Goal: Task Accomplishment & Management: Manage account settings

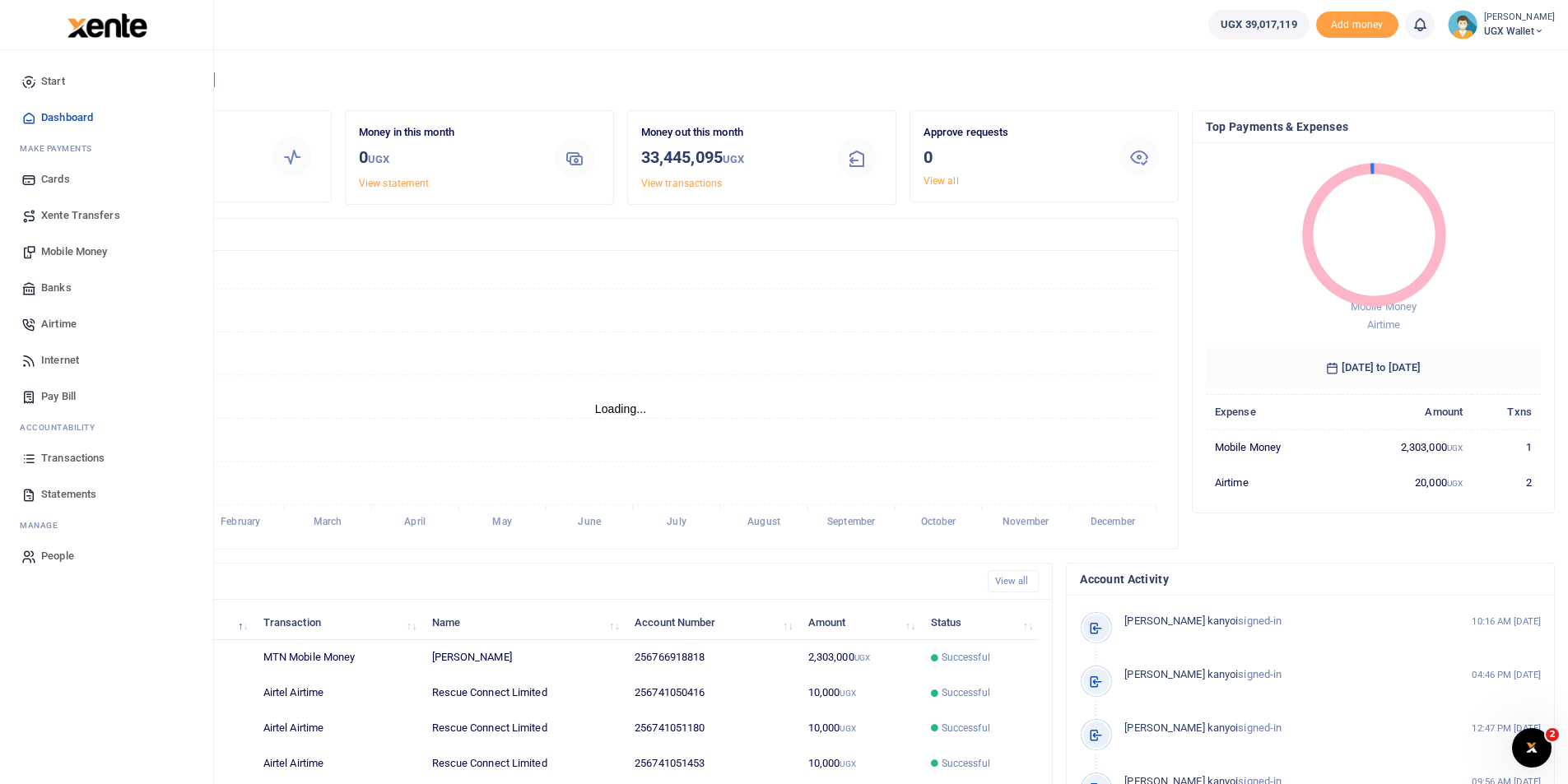
click at [67, 464] on span "Transactions" at bounding box center [72, 459] width 63 height 16
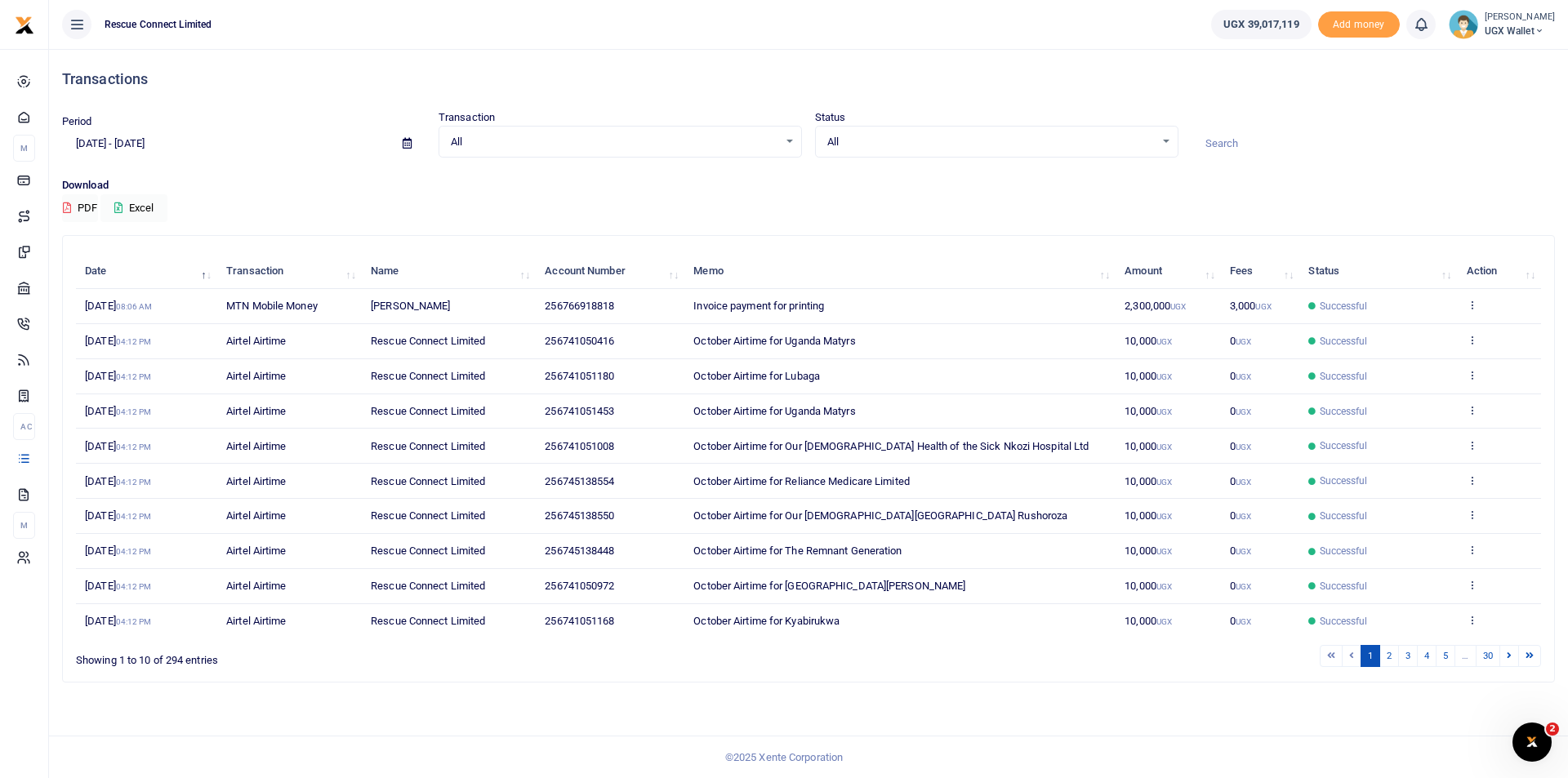
click at [1240, 143] on input at bounding box center [1373, 143] width 364 height 28
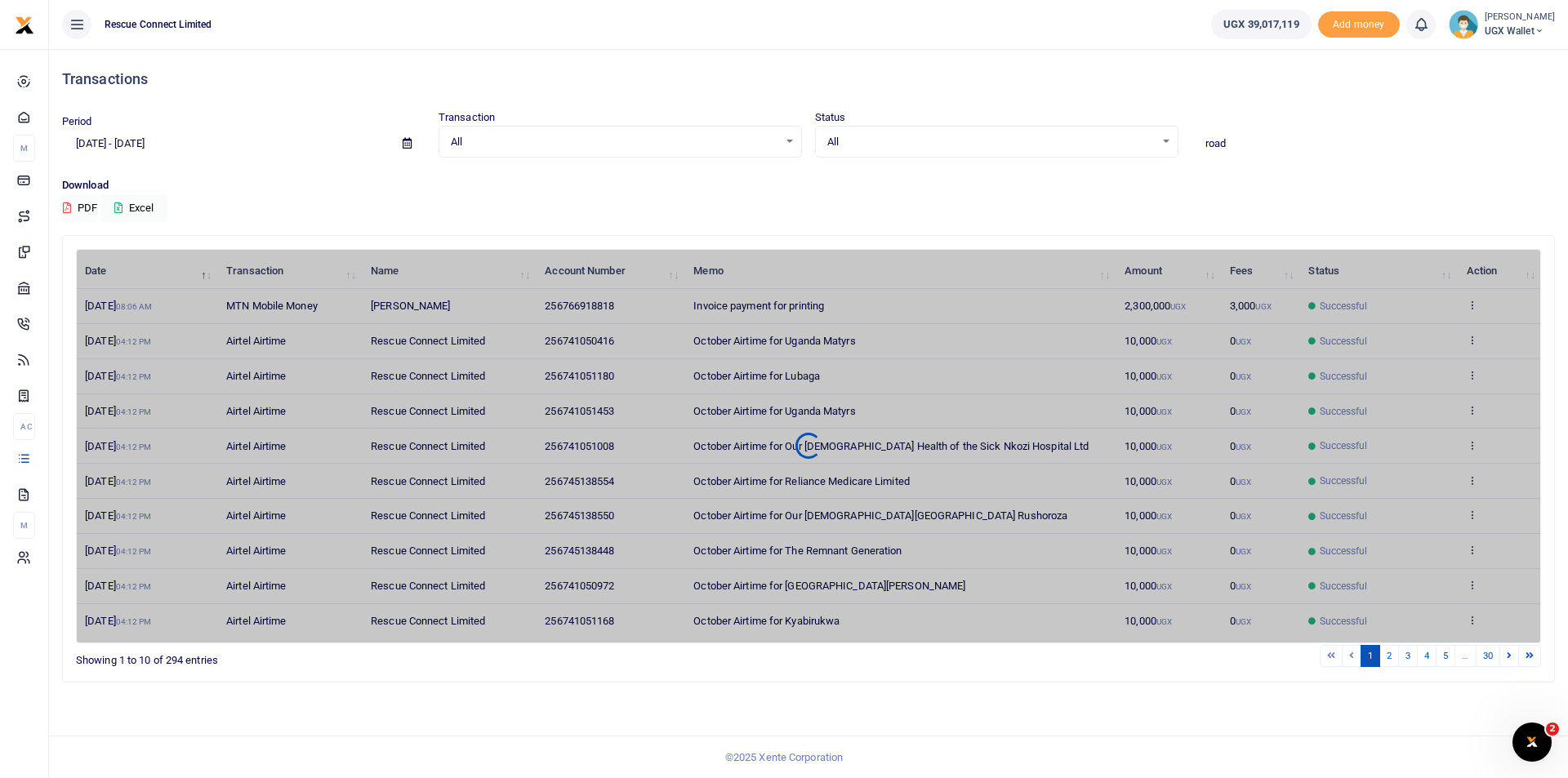
type input "ROAD SAFETY"
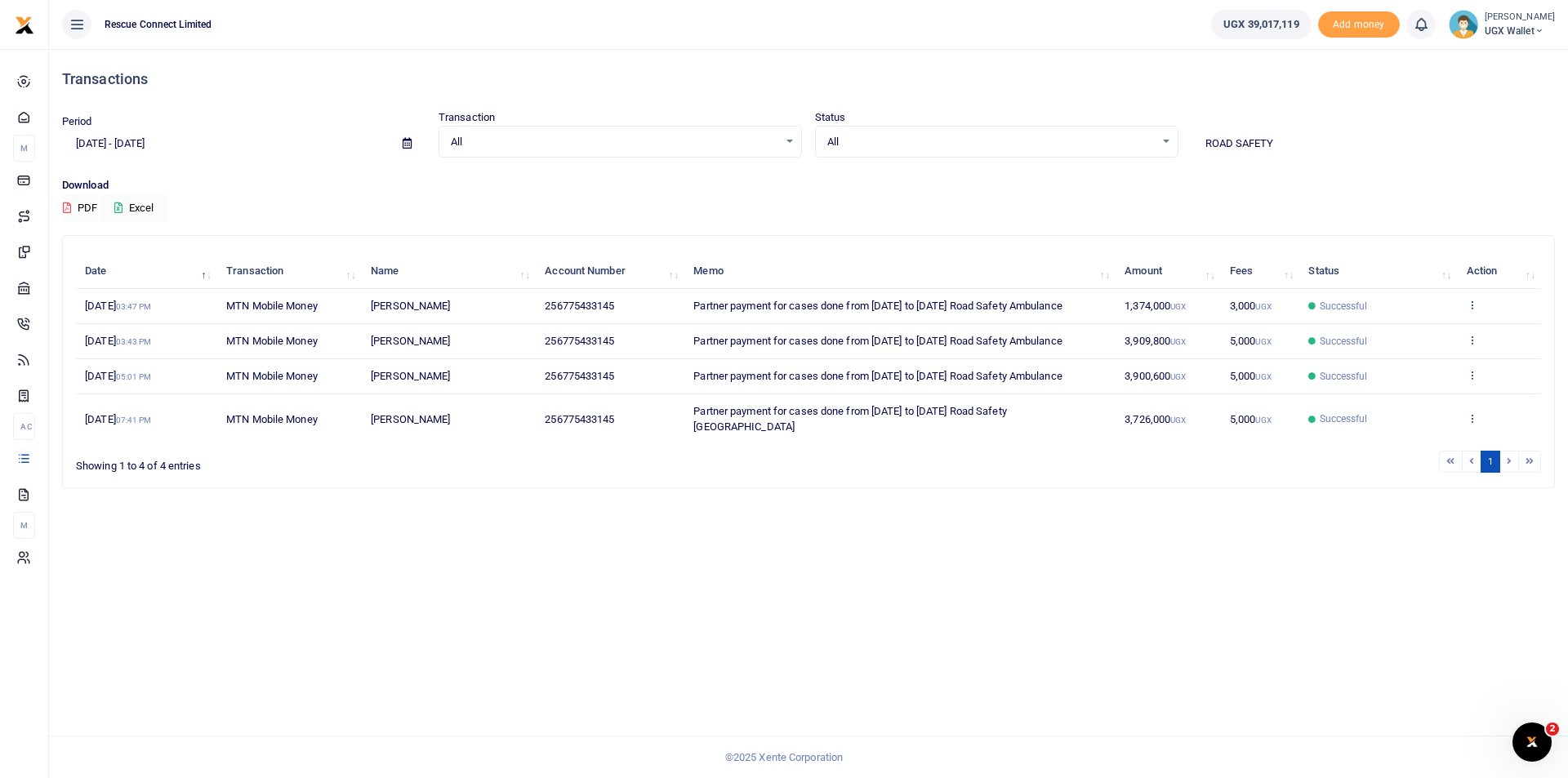
click at [1475, 304] on icon at bounding box center [1472, 305] width 11 height 12
click at [1391, 331] on link "View details" at bounding box center [1412, 332] width 129 height 23
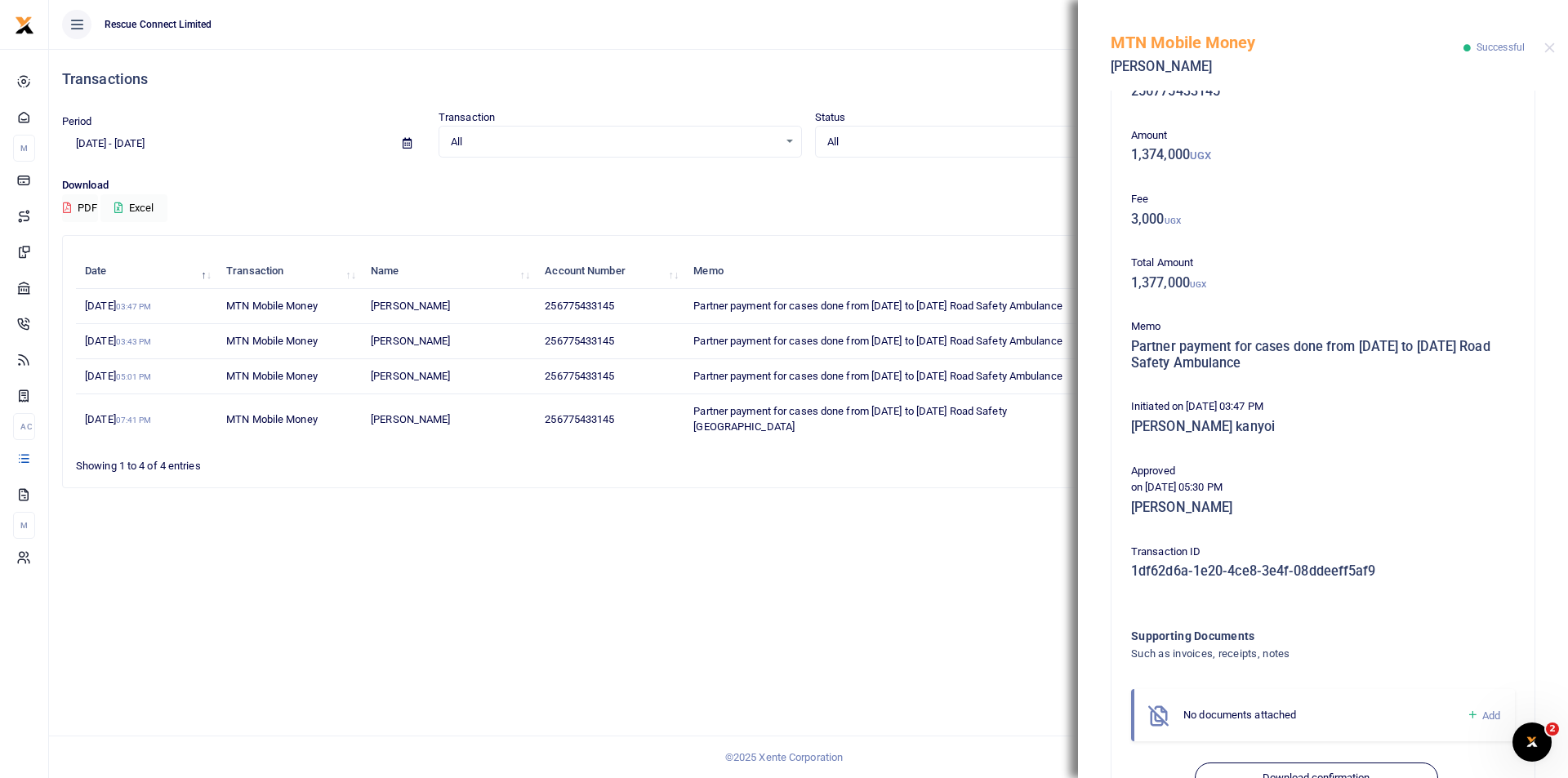
scroll to position [106, 0]
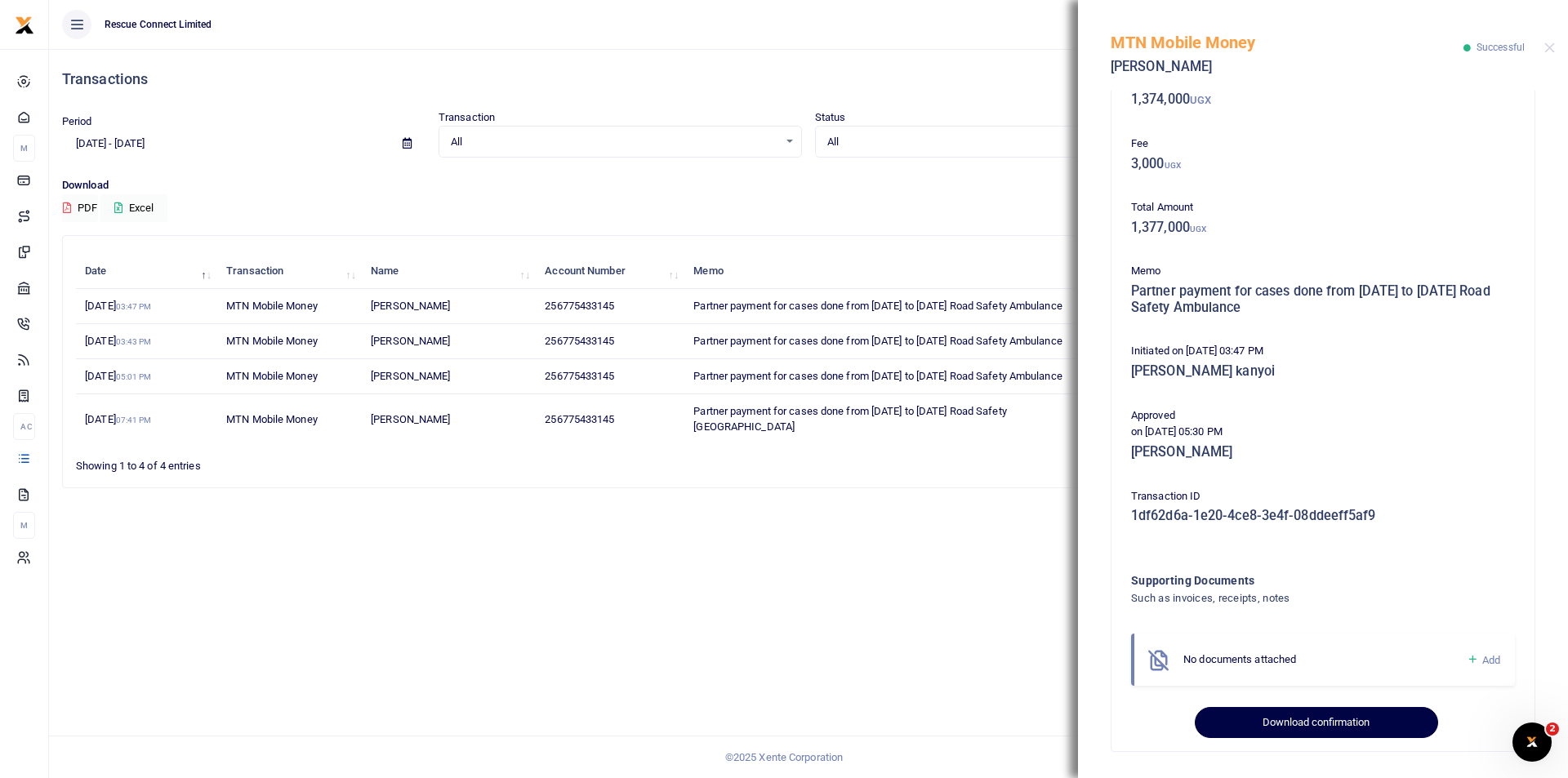
click at [1296, 726] on button "Download confirmation" at bounding box center [1316, 723] width 242 height 31
click at [1277, 725] on button "Download confirmation" at bounding box center [1316, 723] width 242 height 31
